Goal: Navigation & Orientation: Find specific page/section

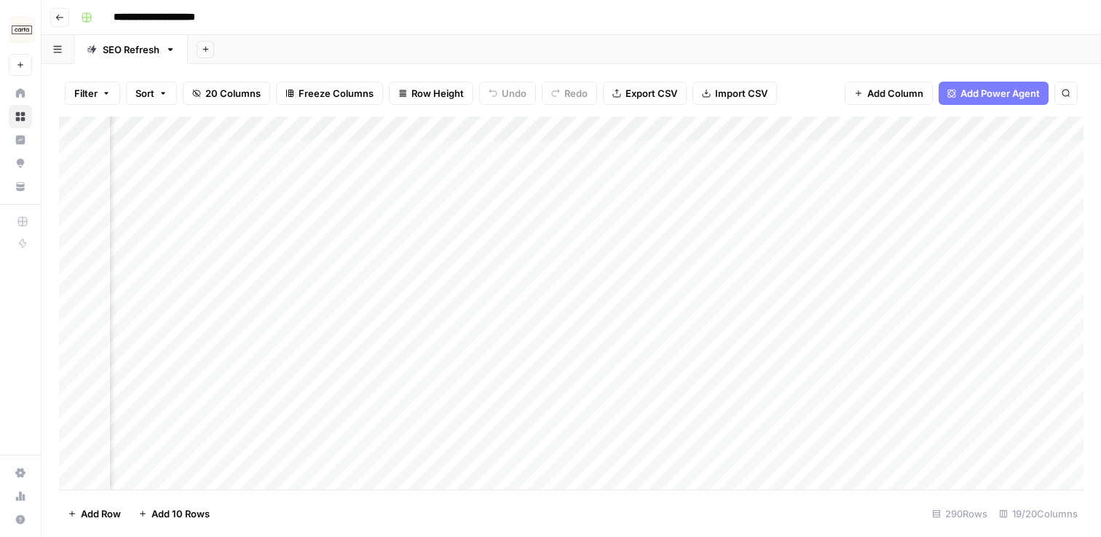
scroll to position [0, 1851]
click at [24, 90] on icon at bounding box center [20, 92] width 9 height 9
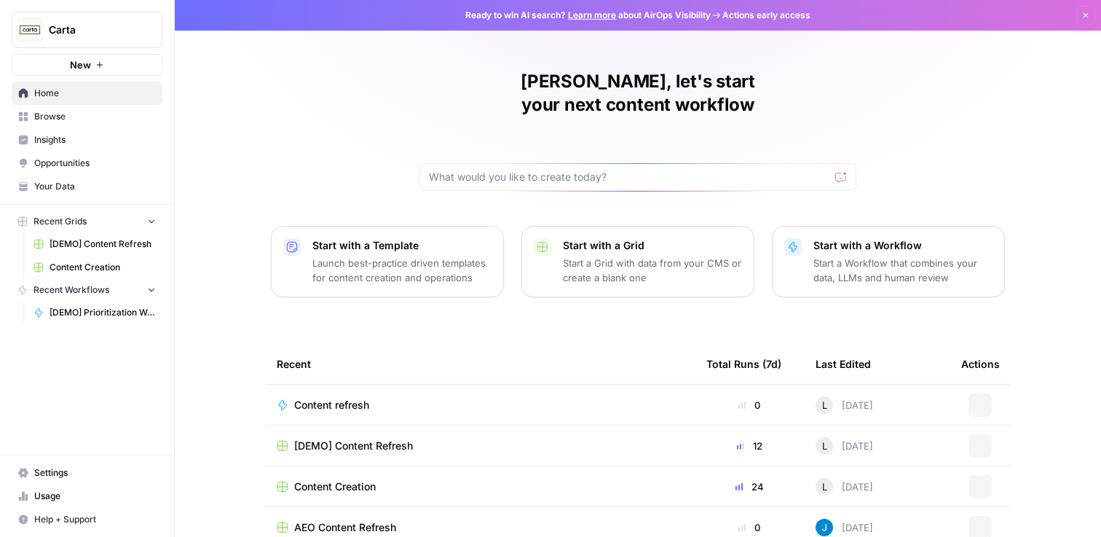
click at [106, 264] on span "Content Creation" at bounding box center [103, 267] width 106 height 13
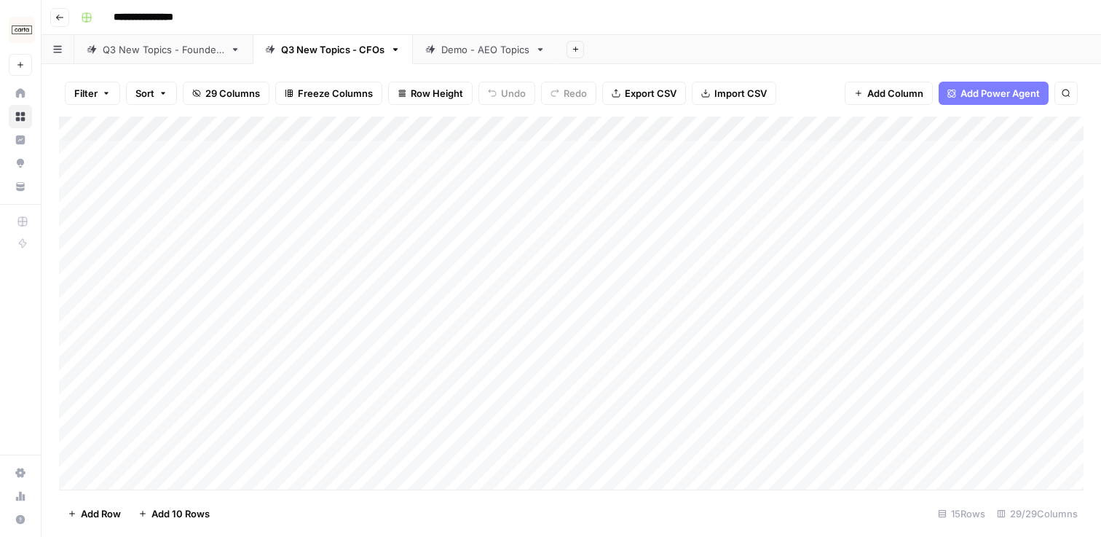
click at [455, 44] on div "Demo - AEO Topics" at bounding box center [485, 49] width 88 height 15
click at [348, 40] on link "Q3 New Topics - CFOs" at bounding box center [333, 49] width 160 height 29
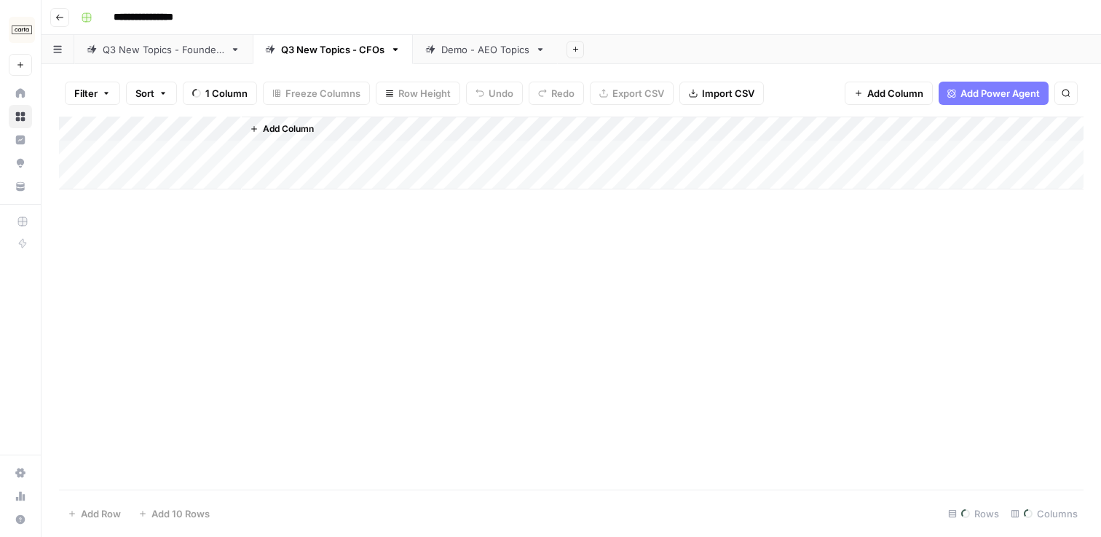
click at [172, 55] on div "Q3 New Topics - Founders" at bounding box center [164, 49] width 122 height 15
click at [519, 52] on div "Demo - AEO Topics" at bounding box center [485, 49] width 88 height 15
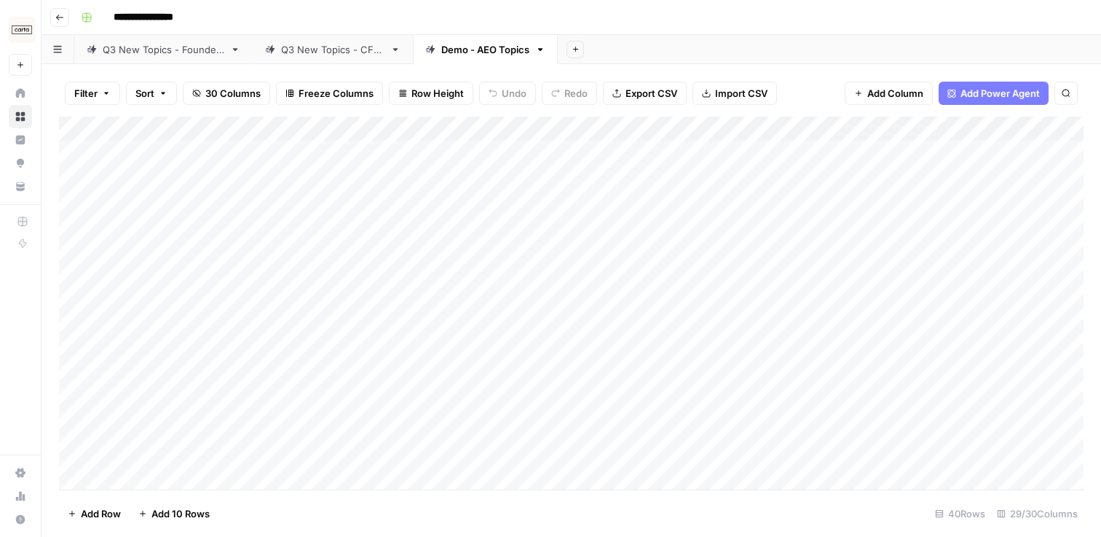
click at [207, 46] on div "Q3 New Topics - Founders" at bounding box center [164, 49] width 122 height 15
click at [505, 50] on div "Demo - AEO Topics" at bounding box center [485, 49] width 88 height 15
click at [183, 52] on div "Q3 New Topics - Founders" at bounding box center [164, 49] width 122 height 15
click at [299, 47] on div "Q3 New Topics - CFOs" at bounding box center [332, 49] width 103 height 15
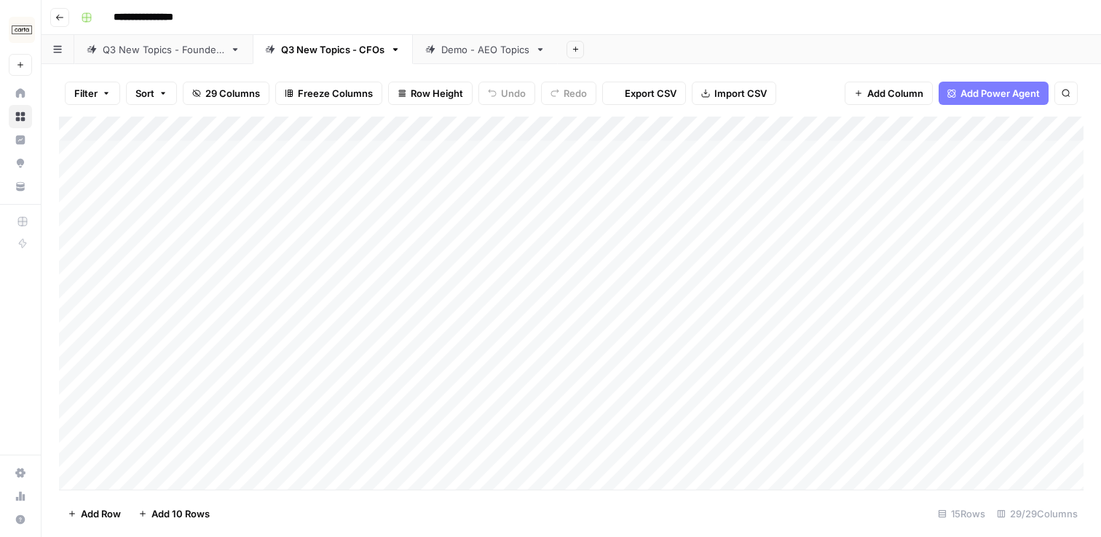
click at [445, 57] on link "Demo - AEO Topics" at bounding box center [485, 49] width 145 height 29
